Goal: Find specific page/section: Find specific page/section

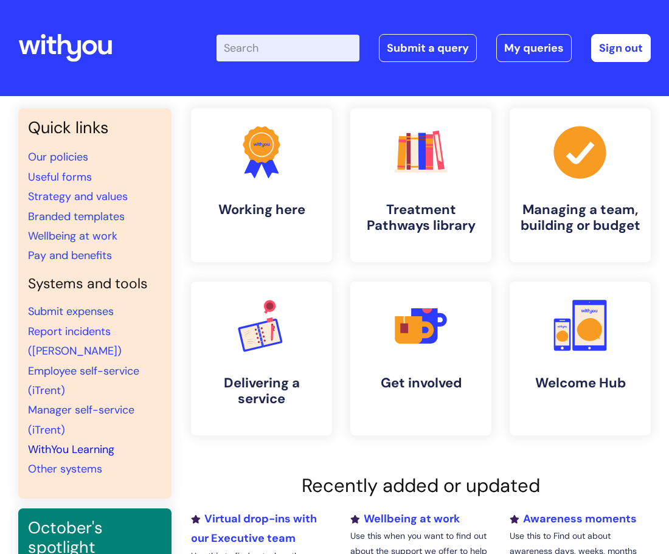
scroll to position [58, 0]
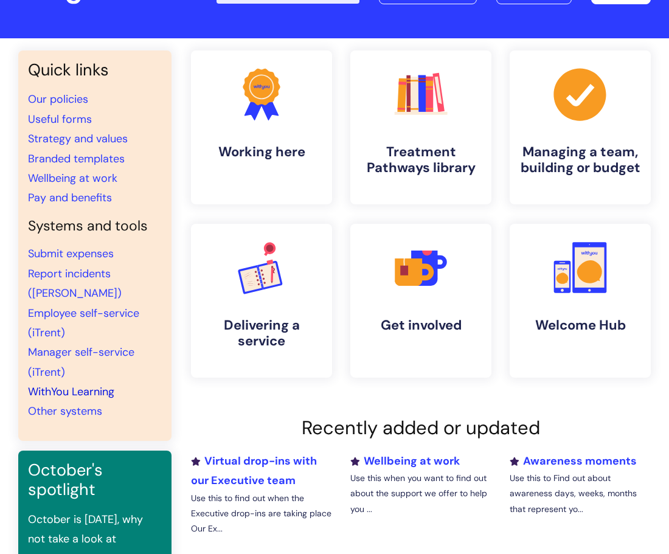
click at [67, 384] on link "WithYou Learning" at bounding box center [71, 391] width 86 height 15
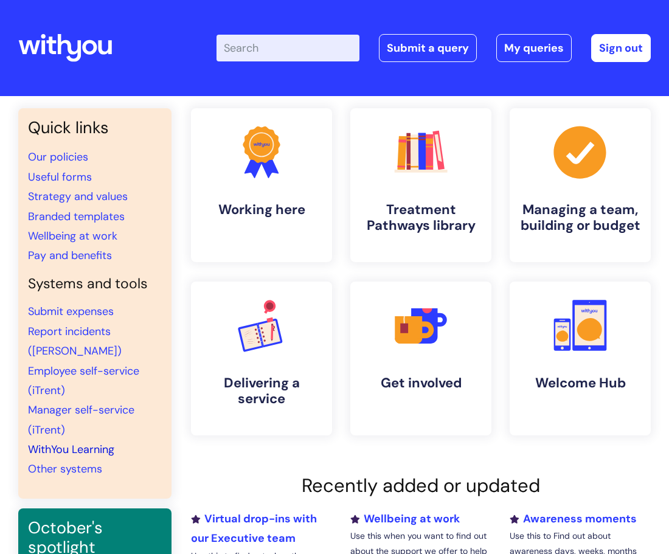
click at [68, 442] on link "WithYou Learning" at bounding box center [71, 449] width 86 height 15
click at [74, 442] on link "WithYou Learning" at bounding box center [71, 449] width 86 height 15
